Goal: Information Seeking & Learning: Learn about a topic

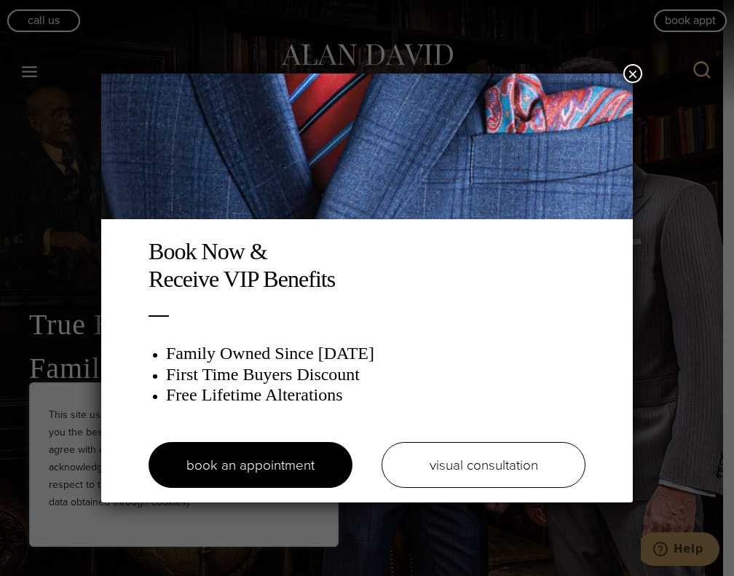
click at [635, 68] on button "×" at bounding box center [632, 73] width 19 height 19
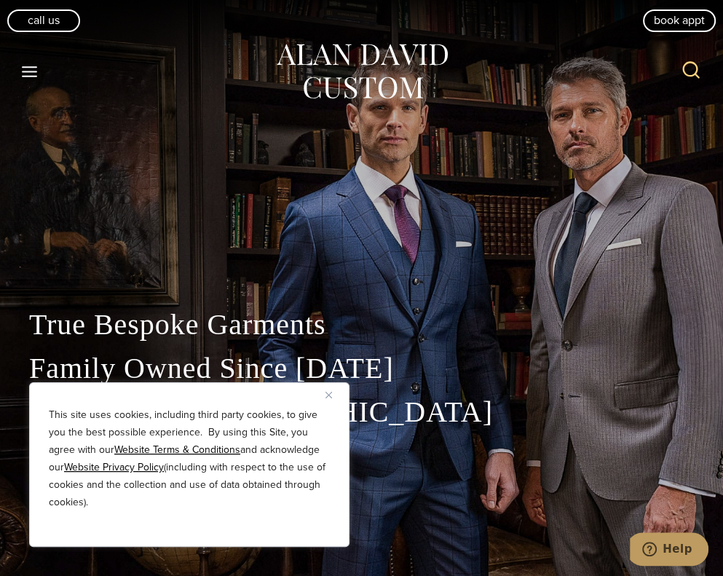
click at [26, 70] on icon "Open menu" at bounding box center [29, 71] width 15 height 11
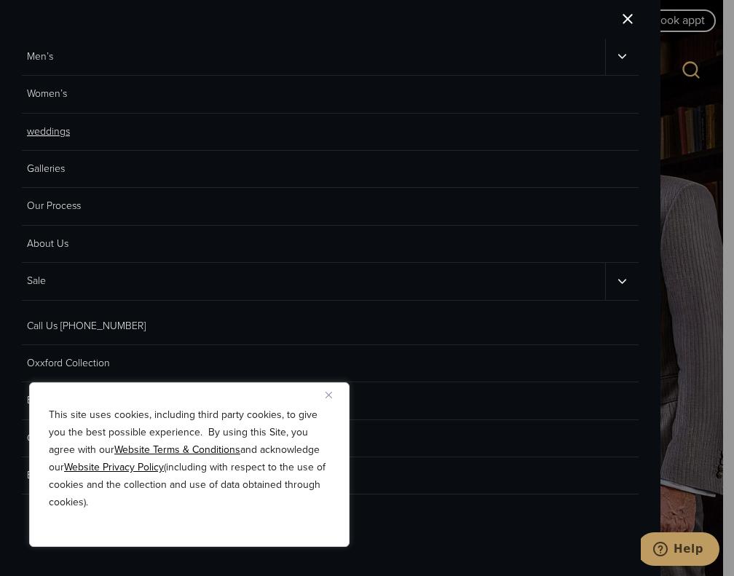
click at [61, 139] on link "weddings" at bounding box center [330, 132] width 617 height 37
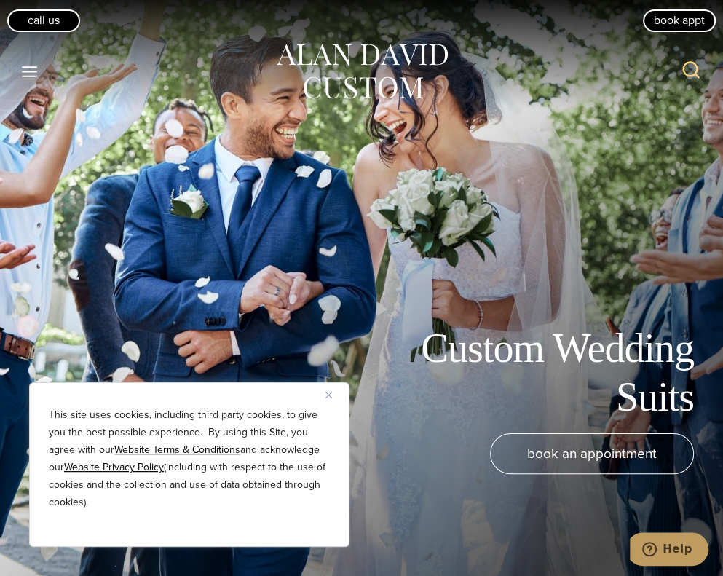
click at [30, 66] on icon "Toggle Menu" at bounding box center [29, 72] width 18 height 18
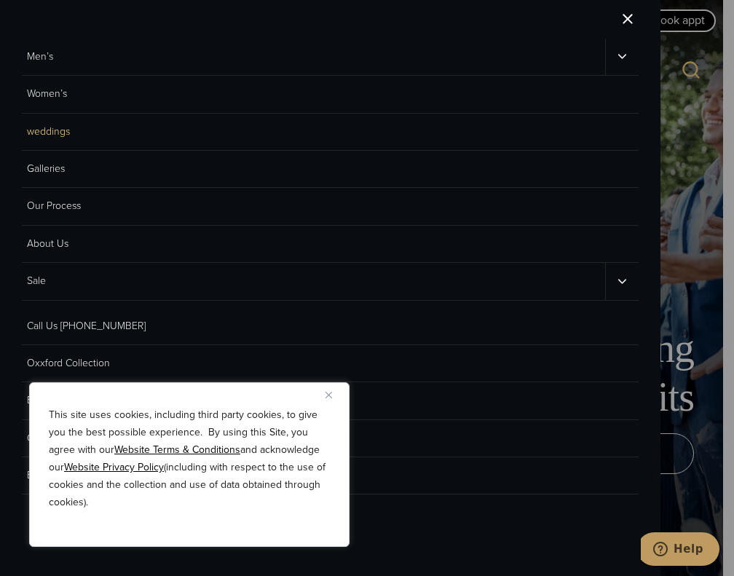
click at [714, 108] on div at bounding box center [367, 288] width 734 height 576
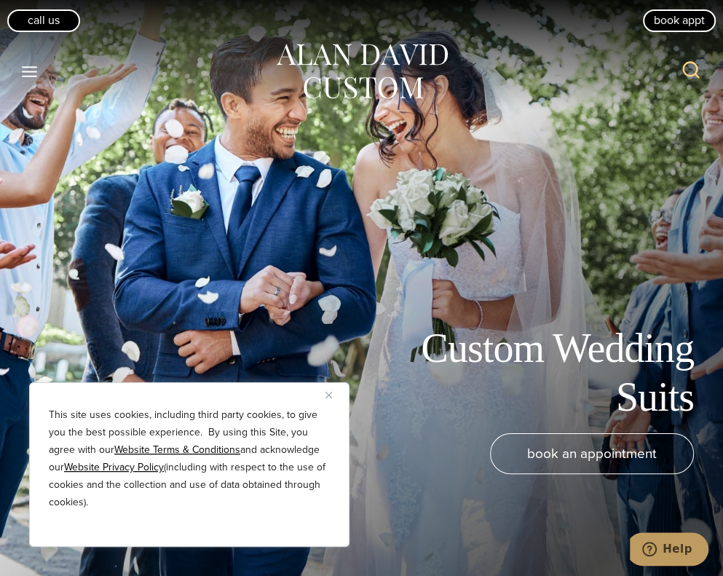
click at [326, 399] on button "Close" at bounding box center [333, 394] width 17 height 17
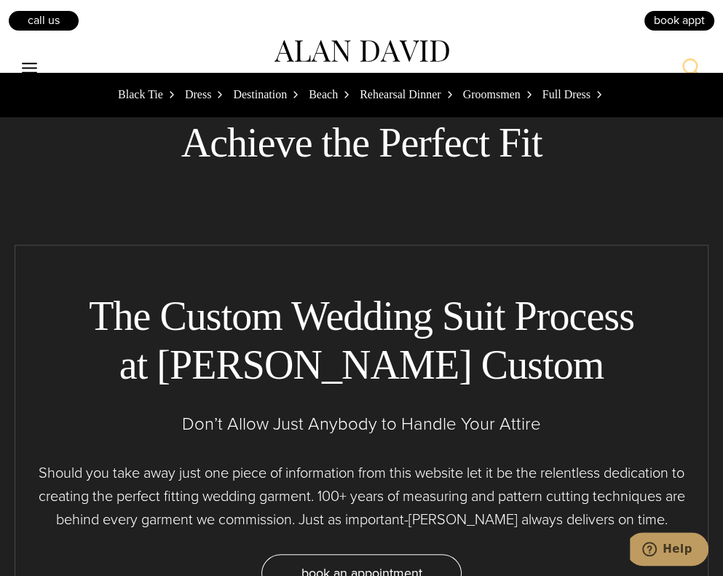
scroll to position [8113, 0]
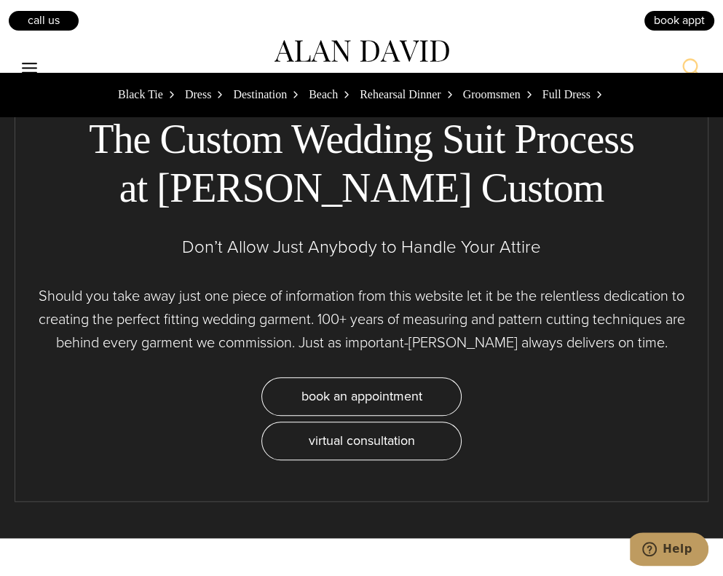
click at [131, 98] on span "Black Tie" at bounding box center [140, 94] width 45 height 19
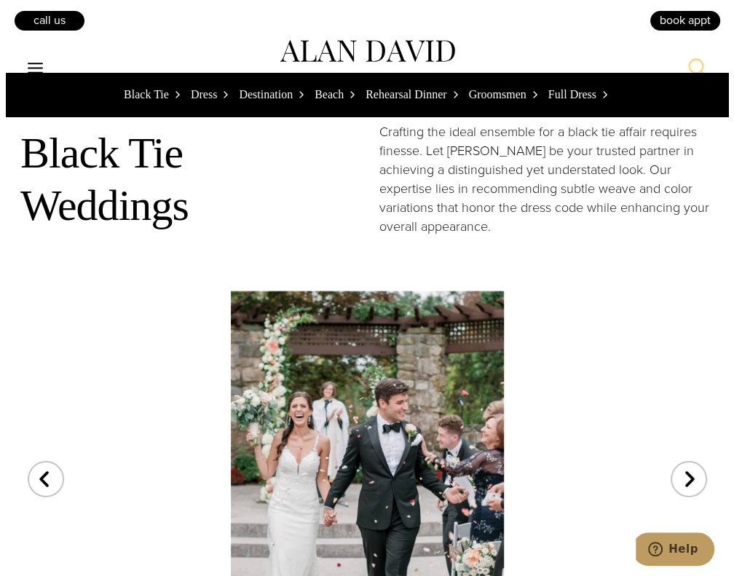
scroll to position [3023, 0]
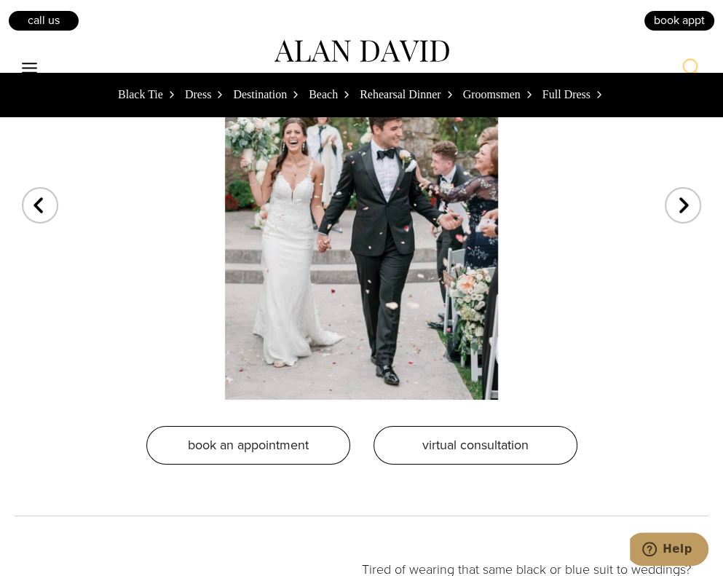
click at [676, 222] on div "1 / 3" at bounding box center [362, 194] width 694 height 382
click at [687, 193] on div "Next slide" at bounding box center [683, 196] width 36 height 36
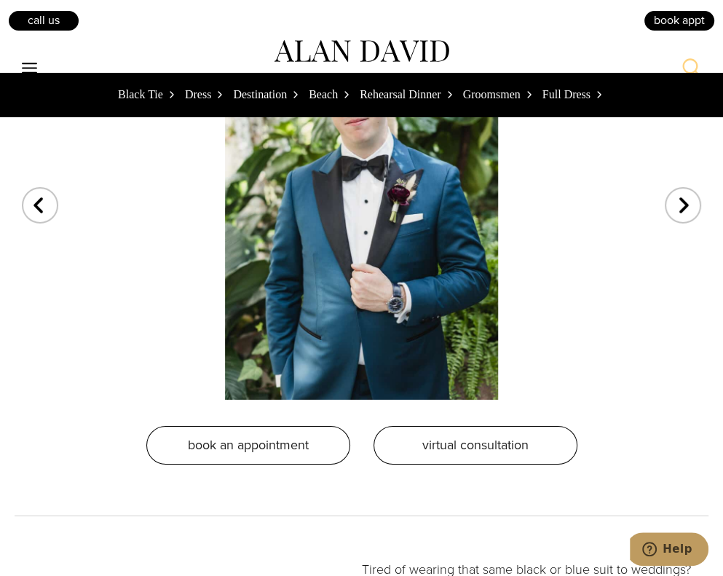
click at [36, 64] on icon "Toggle Menu" at bounding box center [29, 68] width 18 height 18
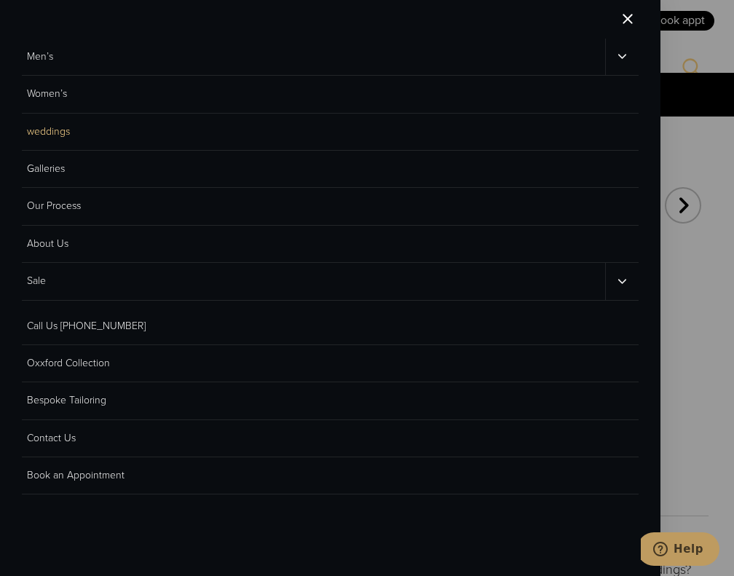
click at [616, 55] on icon "Men’s sub menu toggle" at bounding box center [622, 57] width 14 height 14
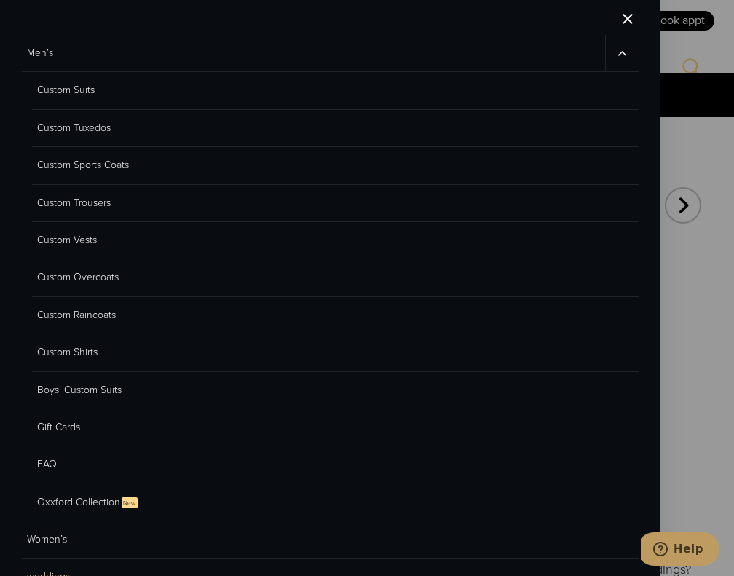
click at [70, 88] on link "Custom Suits" at bounding box center [335, 90] width 607 height 37
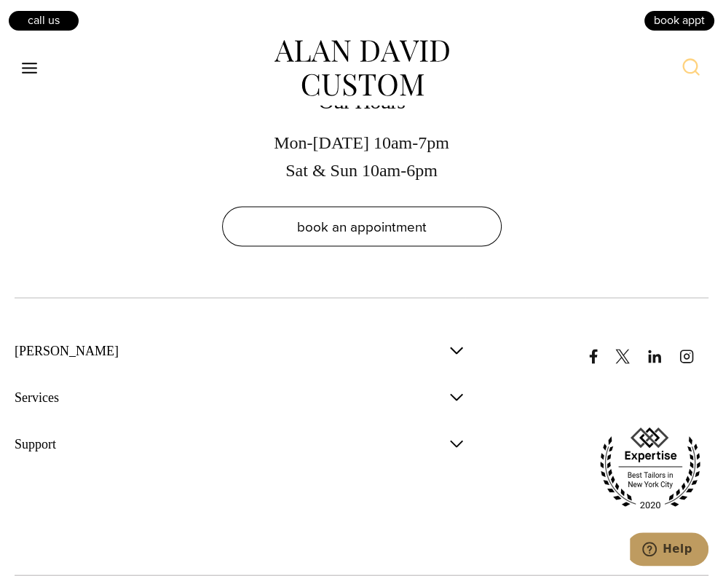
scroll to position [8970, 0]
